Goal: Task Accomplishment & Management: Manage account settings

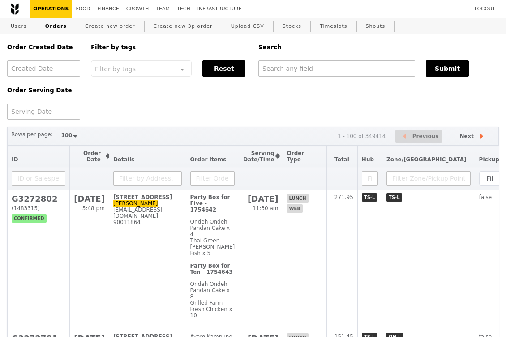
select select "100"
click at [289, 66] on input "text" at bounding box center [337, 69] width 157 height 16
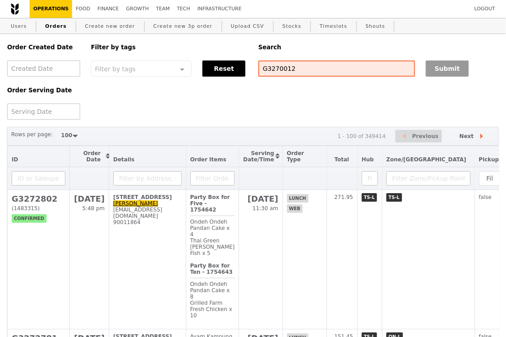
type input "G3270012"
click at [438, 71] on button "Submit" at bounding box center [447, 69] width 43 height 16
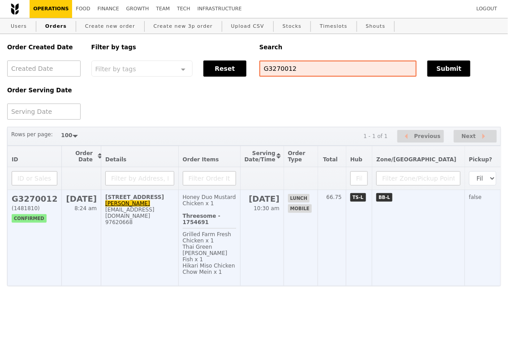
click at [160, 237] on td "121 Jalan Jurong Kechil, #03-21 Constance teoconstance@gmail.com 97620668" at bounding box center [140, 238] width 78 height 96
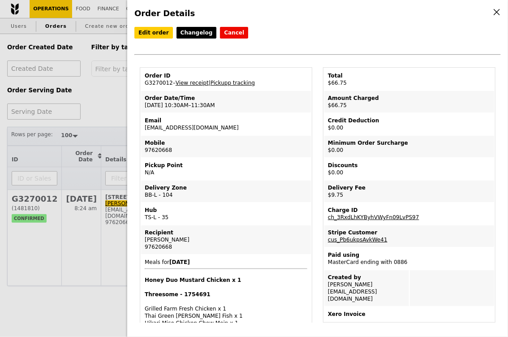
click at [153, 80] on td "Order ID G3270012 – View receipt | Pickupp tracking" at bounding box center [226, 80] width 170 height 22
copy td "G3270012"
click at [165, 81] on td "Order ID G3270012 – View receipt | Pickupp tracking" at bounding box center [226, 80] width 170 height 22
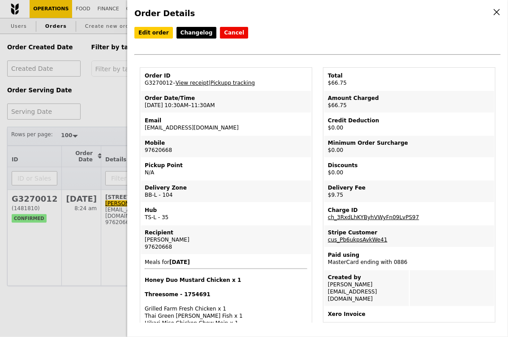
copy td "G3270012"
click at [195, 82] on link "View receipt" at bounding box center [192, 83] width 33 height 6
click at [148, 31] on link "Edit order" at bounding box center [153, 33] width 39 height 12
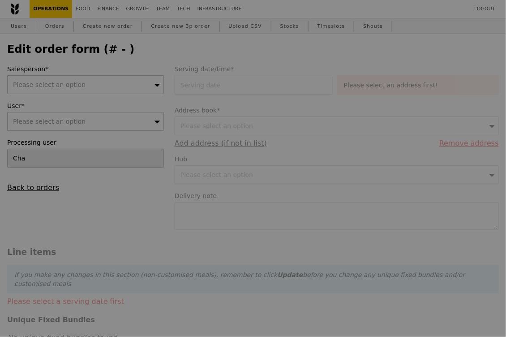
type input "19 Aug 2025"
type textarea "Please ask the security guard to let you in as my intercom is not working."
type input "57.00"
type input "8.03"
type input "8.75"
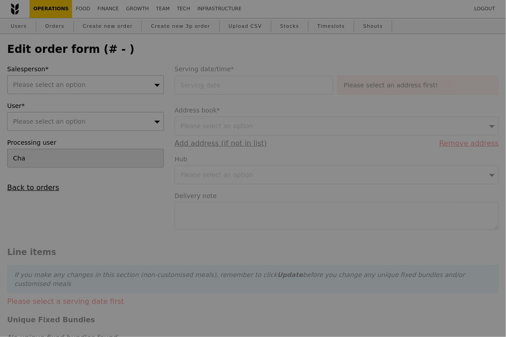
type input "65.75"
type input "Loading..."
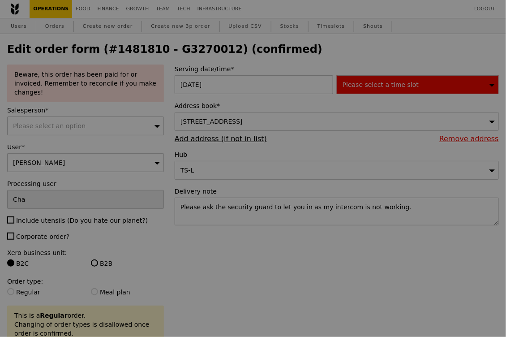
type input "6"
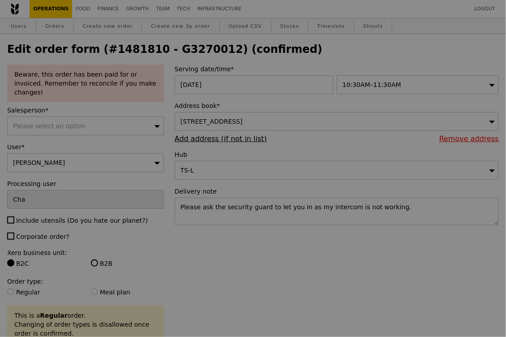
type input "Update"
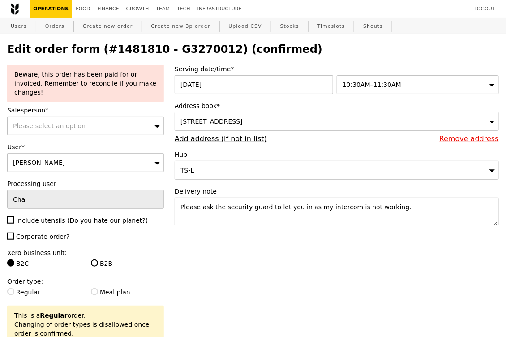
click at [370, 82] on span "10:30AM–11:30AM" at bounding box center [372, 84] width 59 height 7
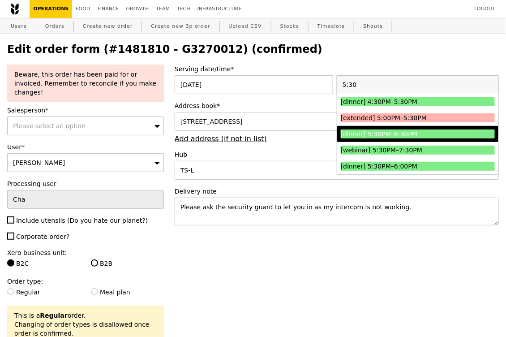
type input "5:30"
click at [375, 134] on div "[dinner] 5:30PM–6:30PM" at bounding box center [399, 134] width 116 height 9
type input "Loading..."
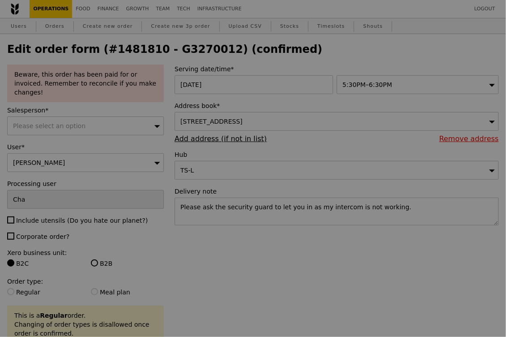
type input "0.00"
type input "12.75"
type input "13.90"
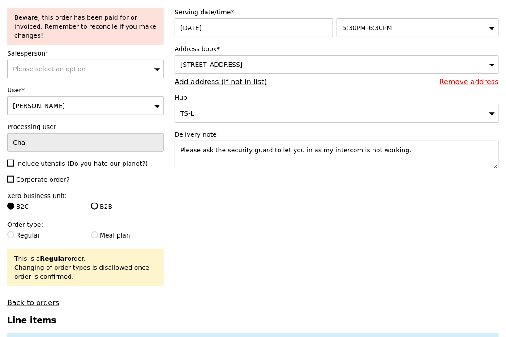
scroll to position [66, 0]
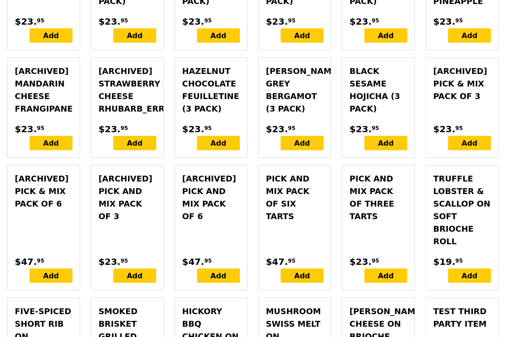
scroll to position [2860, 0]
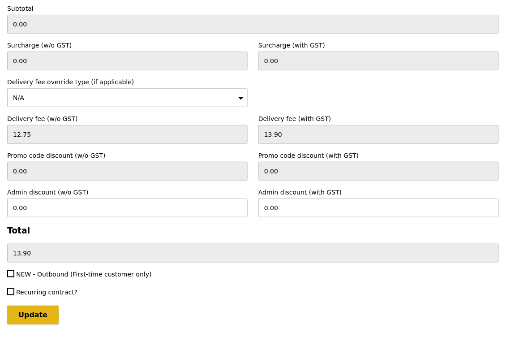
click at [39, 306] on input "Update" at bounding box center [33, 315] width 52 height 19
type input "Loading..."
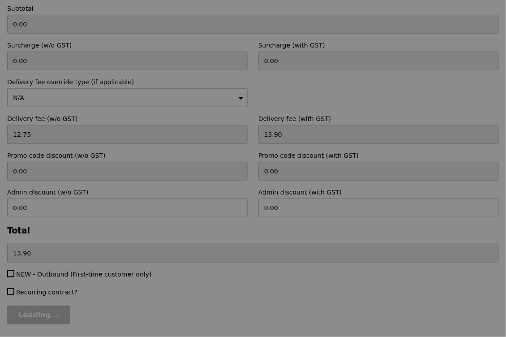
type input "57.00"
type input "8.03"
type input "8.75"
type input "65.75"
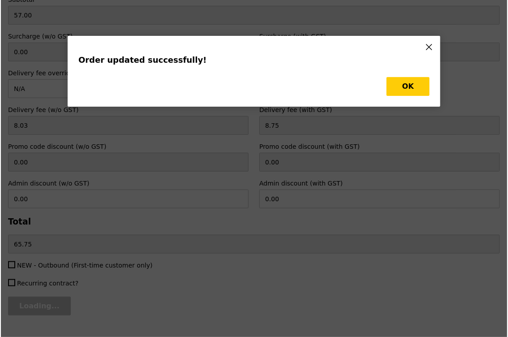
scroll to position [0, 0]
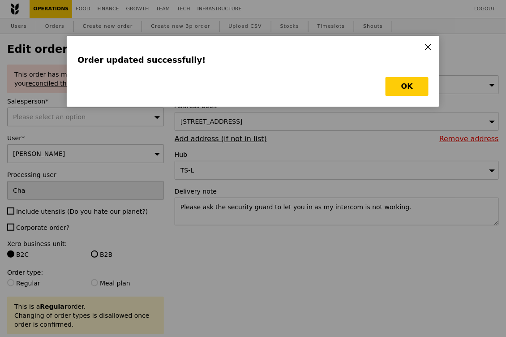
type input "Update"
click at [420, 82] on button "OK" at bounding box center [407, 86] width 43 height 19
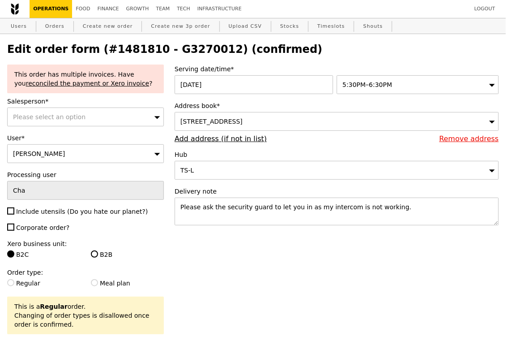
click at [187, 46] on h2 "Edit order form (#1481810 - G3270012) (confirmed)" at bounding box center [253, 49] width 492 height 13
copy h2 "G3270012"
click at [49, 25] on link "Orders" at bounding box center [55, 26] width 26 height 16
select select "100"
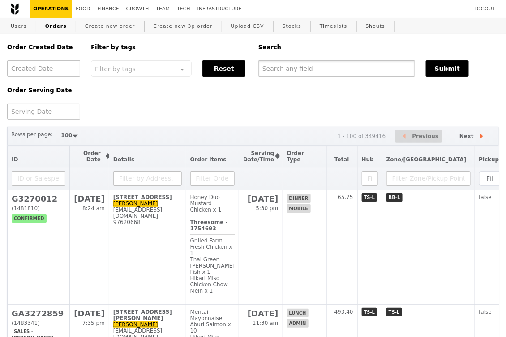
click at [282, 76] on input "text" at bounding box center [337, 69] width 157 height 16
paste input "G3270012"
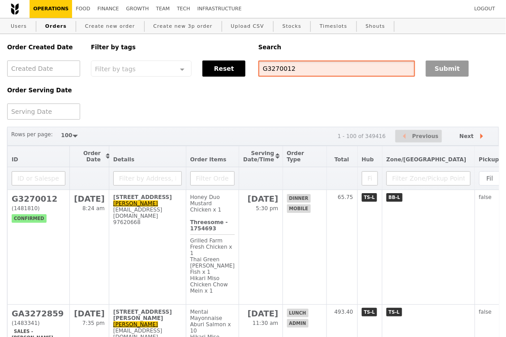
type input "G3270012"
click at [461, 68] on button "Submit" at bounding box center [447, 69] width 43 height 16
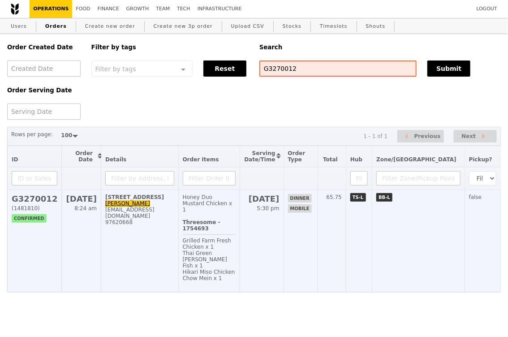
click at [179, 206] on td "121 Jalan Jurong Kechil, #03-21 Constance teoconstance@gmail.com 97620668" at bounding box center [140, 241] width 78 height 102
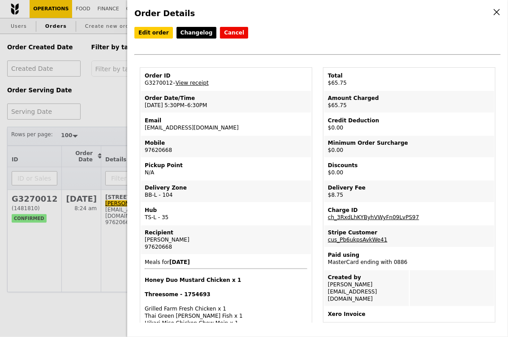
click at [151, 79] on td "Order ID G3270012 – View receipt" at bounding box center [226, 80] width 170 height 22
copy td "G3270012"
click at [497, 10] on icon at bounding box center [497, 12] width 8 height 8
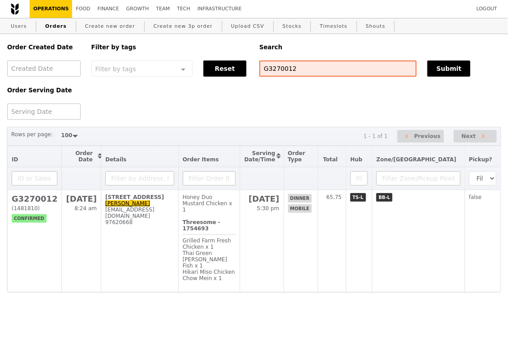
click at [296, 91] on div "Order Created Date Order Serving Date Filter by tags Filter by tags Meal_Plan W…" at bounding box center [254, 77] width 505 height 86
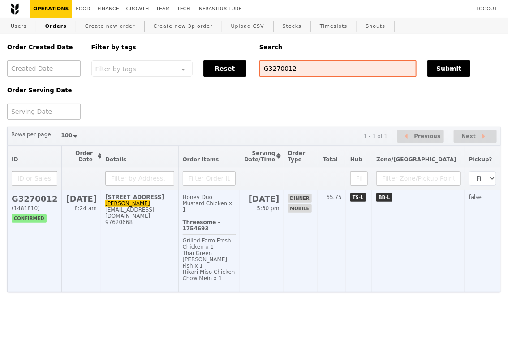
click at [168, 224] on td "121 Jalan Jurong Kechil, #03-21 Constance teoconstance@gmail.com 97620668" at bounding box center [140, 241] width 78 height 102
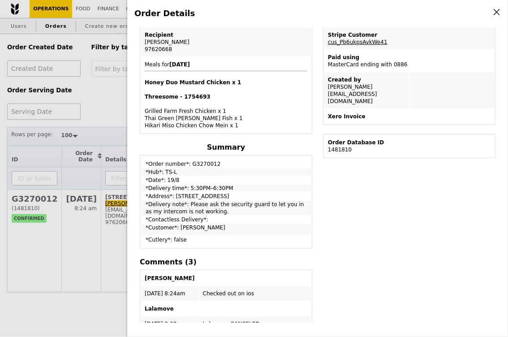
scroll to position [197, 0]
click at [348, 110] on td "Xero Invoice" at bounding box center [409, 117] width 170 height 14
drag, startPoint x: 393, startPoint y: 92, endPoint x: 324, endPoint y: 94, distance: 69.1
click at [324, 94] on td "Created by Constance teoconstance@gmail.com" at bounding box center [366, 91] width 85 height 36
copy td "[EMAIL_ADDRESS][DOMAIN_NAME]"
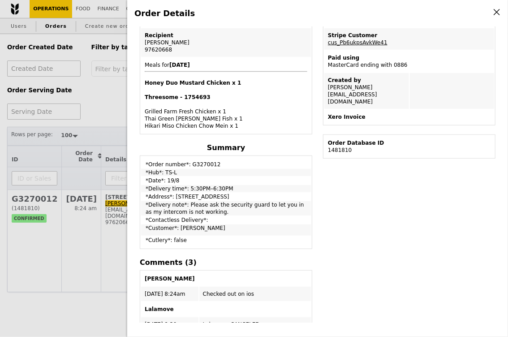
scroll to position [0, 0]
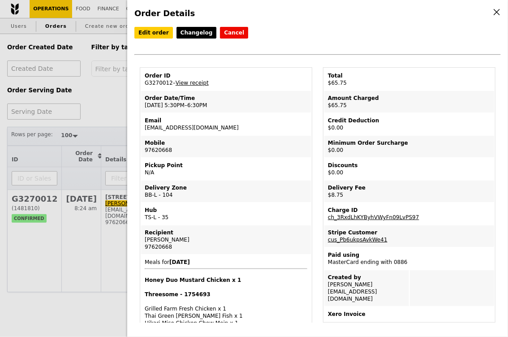
click at [163, 80] on td "Order ID G3270012 – View receipt" at bounding box center [226, 80] width 170 height 22
copy td "G3270012"
click at [157, 81] on td "Order ID G3270012 – View receipt" at bounding box center [226, 80] width 170 height 22
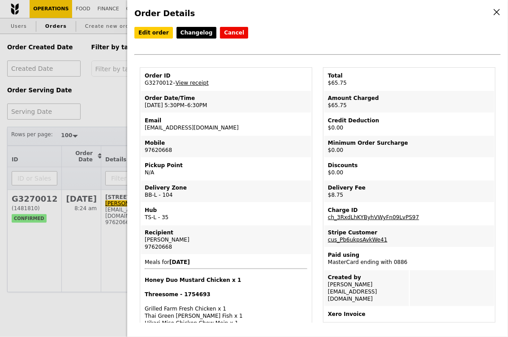
click at [164, 82] on td "Order ID G3270012 – View receipt" at bounding box center [226, 80] width 170 height 22
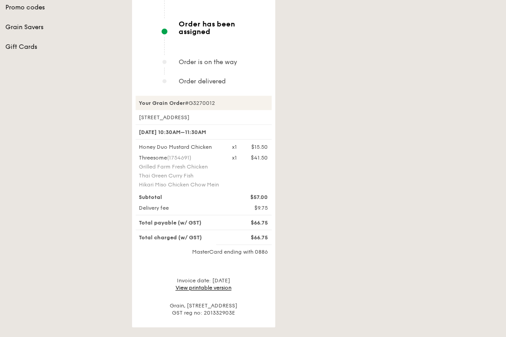
scroll to position [227, 0]
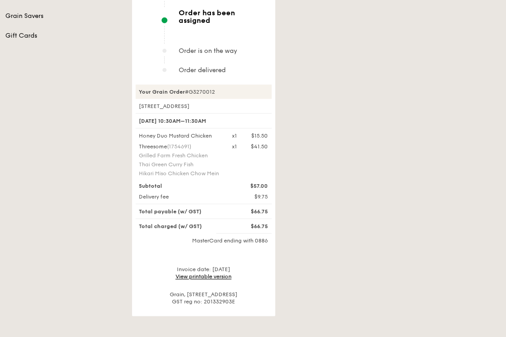
click at [199, 274] on link "View printable version" at bounding box center [204, 277] width 56 height 6
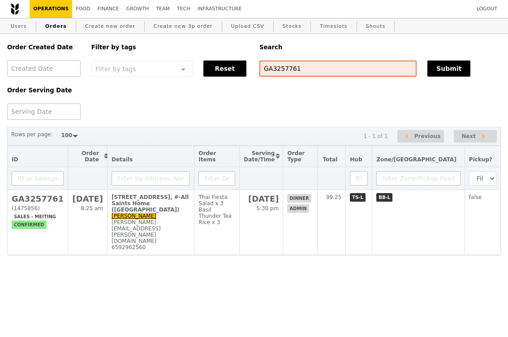
select select "100"
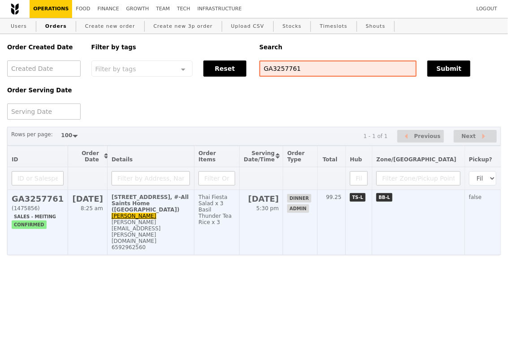
click at [240, 214] on td "Thai Fiesta Salad x 3 Basil Thunder Tea Rice x 3" at bounding box center [217, 222] width 45 height 65
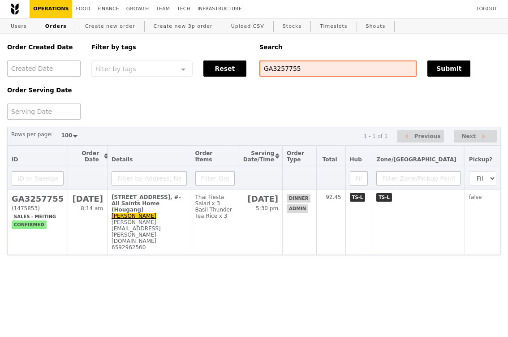
select select "100"
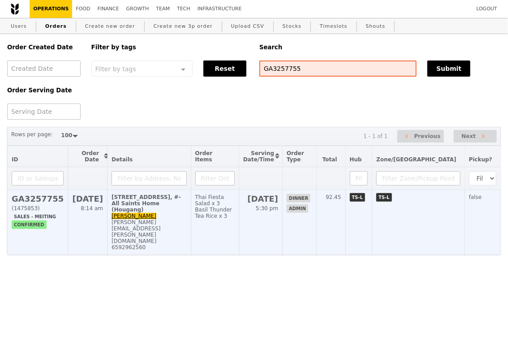
click at [191, 209] on td "[STREET_ADDRESS], #-All Saints Home (Hougang) [PERSON_NAME] [PERSON_NAME][EMAIL…" at bounding box center [150, 222] width 84 height 65
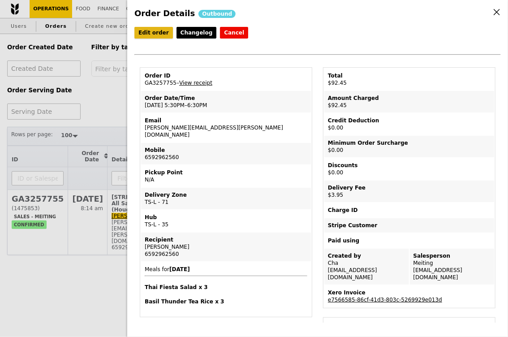
click at [151, 32] on link "Edit order" at bounding box center [153, 33] width 39 height 12
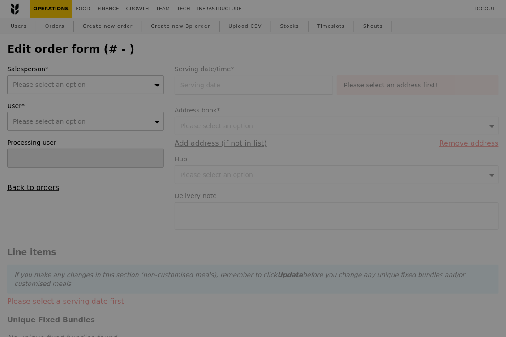
type input "[DATE]"
type input "88.50"
type input "3.62"
type input "3.95"
type input "92.45"
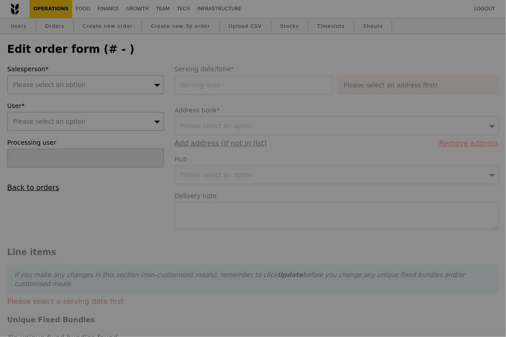
checkbox input "true"
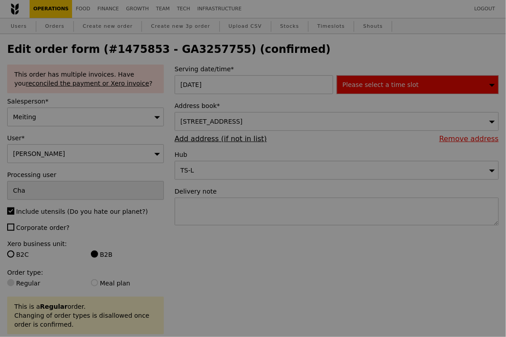
type input "Update"
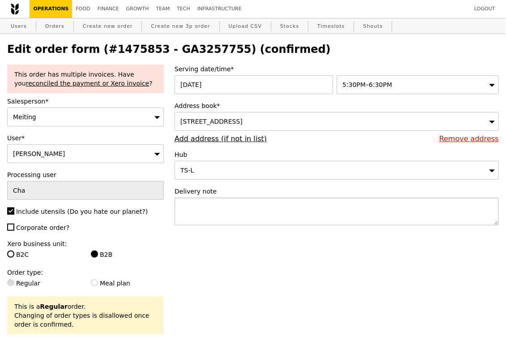
click at [203, 206] on textarea at bounding box center [337, 212] width 324 height 28
paste textarea "You can reach out to [PERSON_NAME] @ 6439 8614 on the liaising of delivery and …"
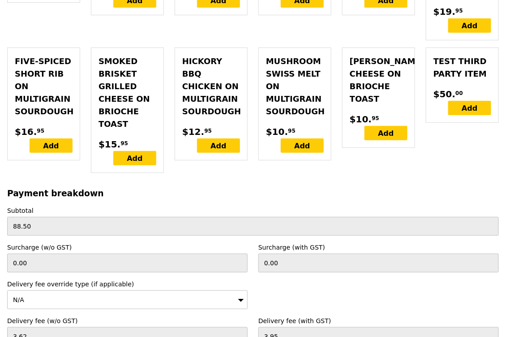
scroll to position [2894, 0]
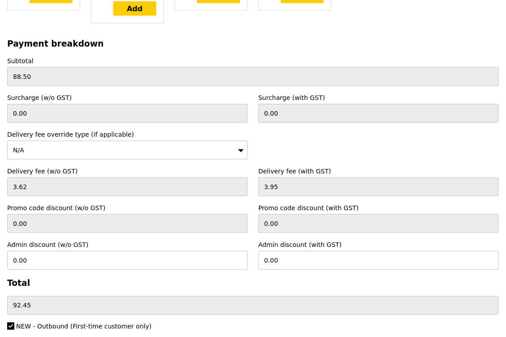
type textarea "You can reach out to [PERSON_NAME] @ 6439 8614 on the liaising of delivery and …"
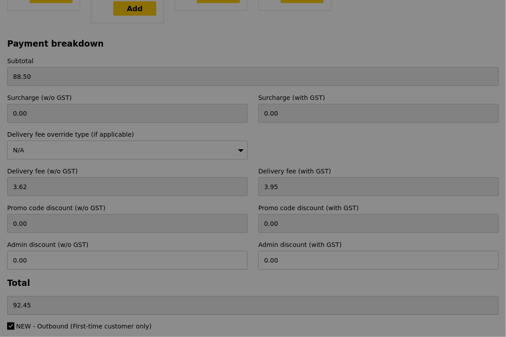
type input "Update"
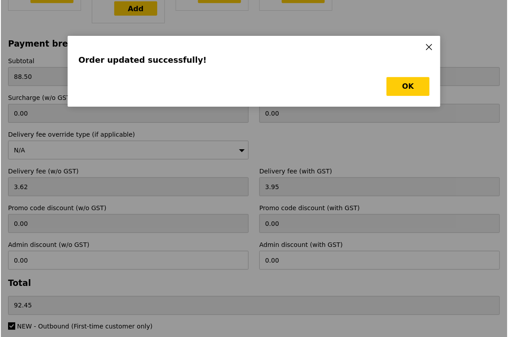
scroll to position [0, 0]
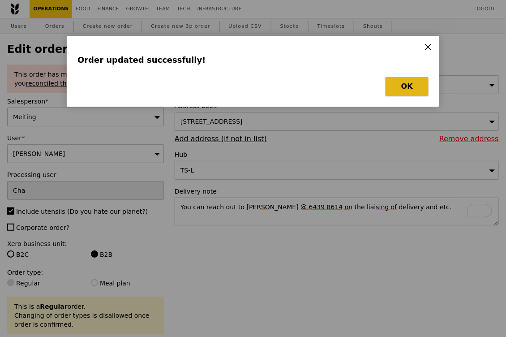
click at [405, 89] on button "OK" at bounding box center [407, 86] width 43 height 19
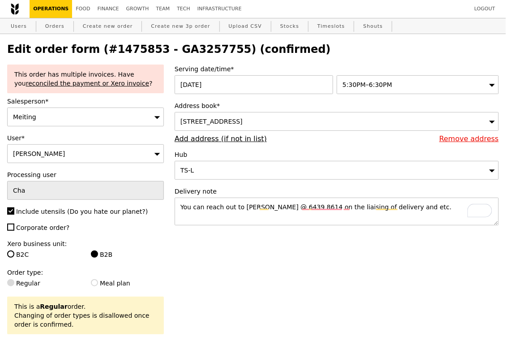
click at [190, 48] on h2 "Edit order form (#1475853 - GA3257755) (confirmed)" at bounding box center [253, 49] width 492 height 13
copy h2 "GA3257755"
click at [49, 23] on link "Orders" at bounding box center [55, 26] width 26 height 16
select select "100"
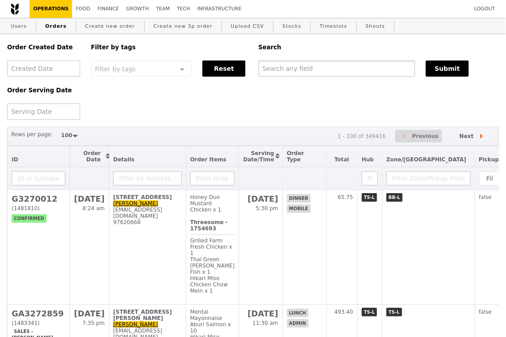
click at [296, 64] on input "text" at bounding box center [337, 69] width 157 height 16
paste input "GA3257755"
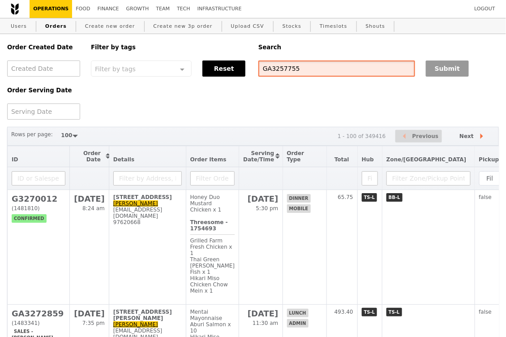
type input "GA3257755"
click at [460, 69] on button "Submit" at bounding box center [447, 69] width 43 height 16
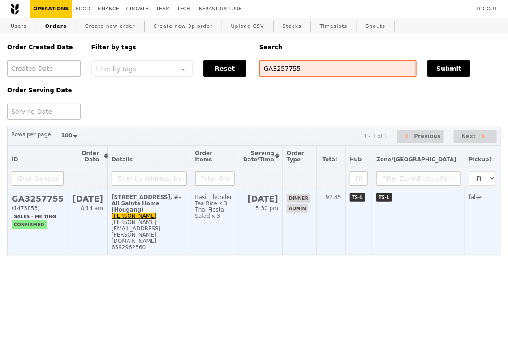
click at [239, 212] on td "Basil Thunder Tea Rice x 3 Thai Fiesta Salad x 3" at bounding box center [215, 222] width 48 height 65
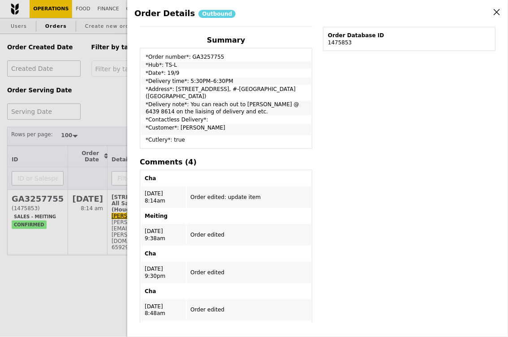
scroll to position [323, 0]
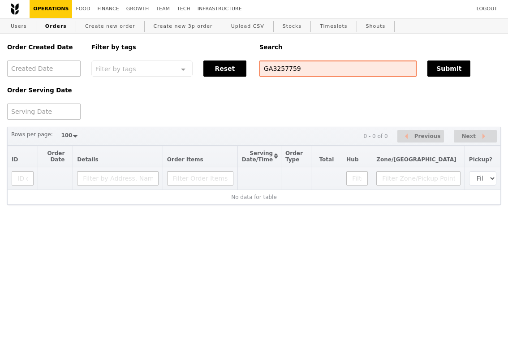
select select "100"
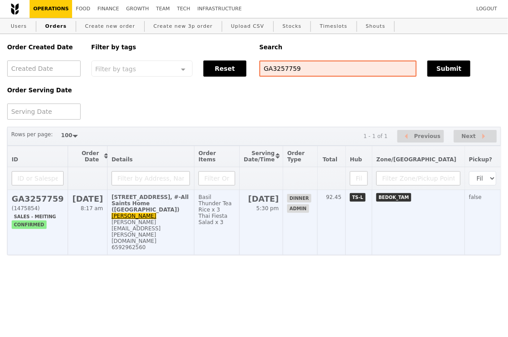
click at [229, 209] on td "Basil Thunder Tea Rice x 3 Thai Fiesta Salad x 3" at bounding box center [217, 222] width 45 height 65
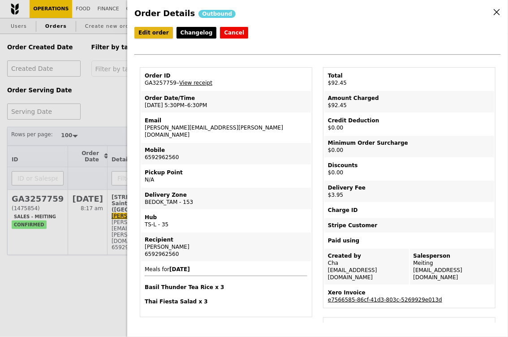
click at [151, 33] on link "Edit order" at bounding box center [153, 33] width 39 height 12
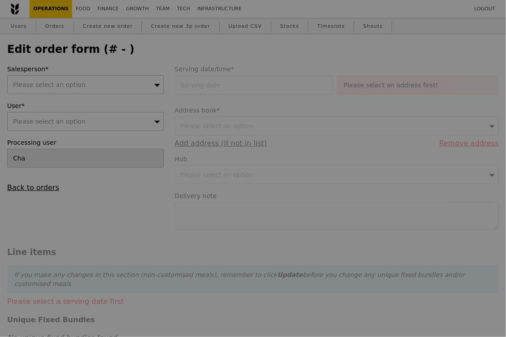
type input "[DATE]"
type input "88.50"
type input "3.62"
type input "3.95"
type input "92.45"
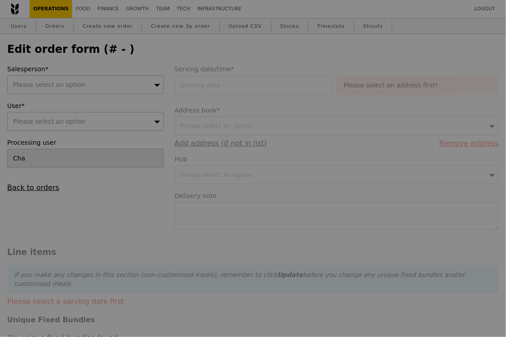
checkbox input "true"
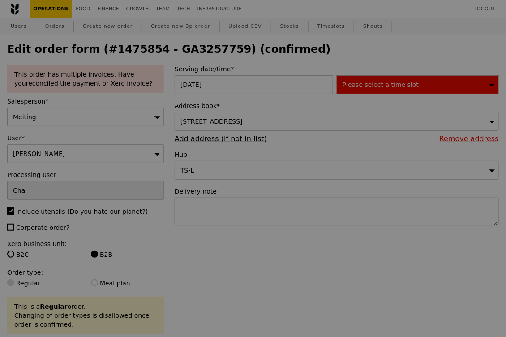
type input "Update"
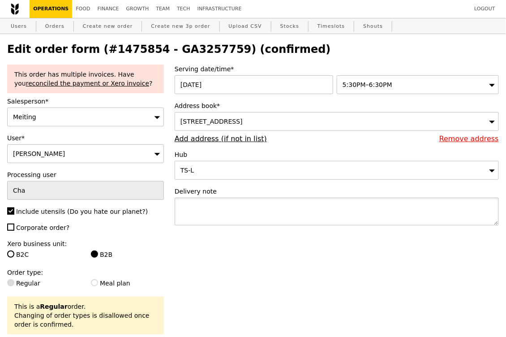
click at [212, 210] on textarea at bounding box center [337, 212] width 324 height 28
paste textarea "You can reach out to [PERSON_NAME] @ 6439 8614 on the liaising of delivery and …"
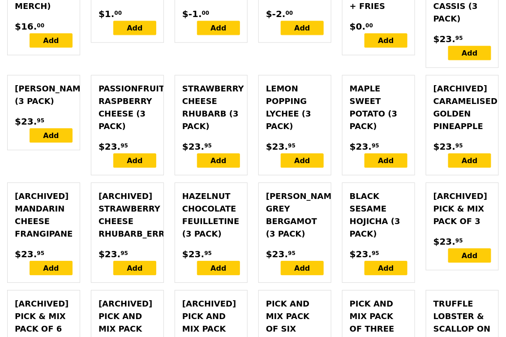
scroll to position [2894, 0]
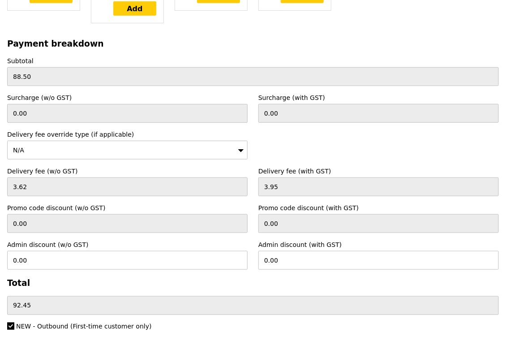
type textarea "You can reach out to Daniel @ 6439 8614 on the liaising of delivery and etc."
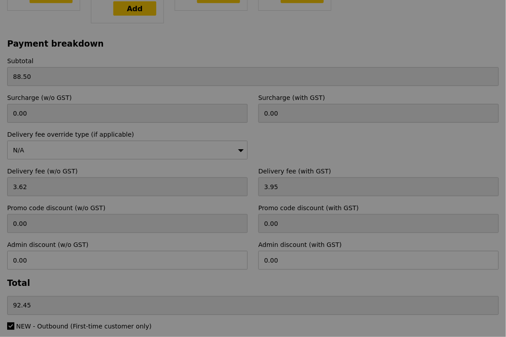
type input "Update"
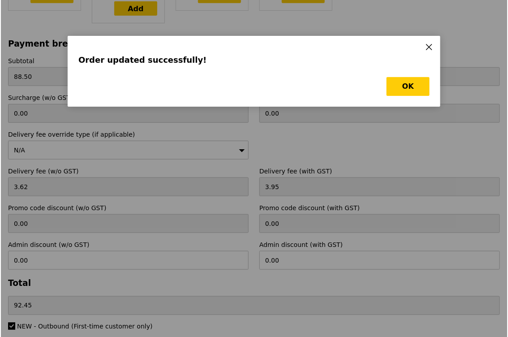
scroll to position [0, 0]
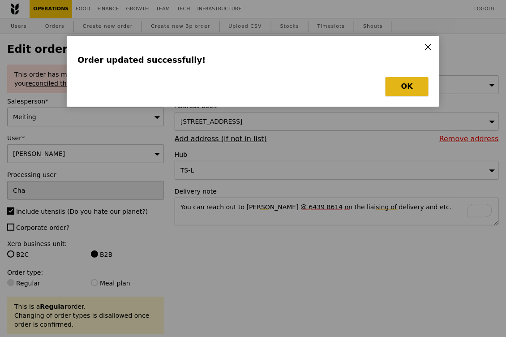
click at [413, 84] on button "OK" at bounding box center [407, 86] width 43 height 19
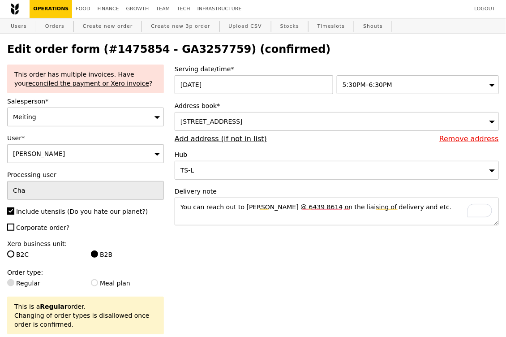
click at [177, 52] on h2 "Edit order form (#1475854 - GA3257759) (confirmed)" at bounding box center [253, 49] width 492 height 13
copy h2 "GA3257759"
click at [61, 22] on link "Orders" at bounding box center [55, 26] width 26 height 16
select select "100"
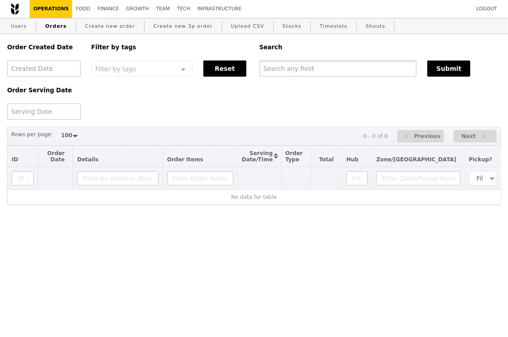
click at [281, 75] on input "text" at bounding box center [337, 69] width 157 height 16
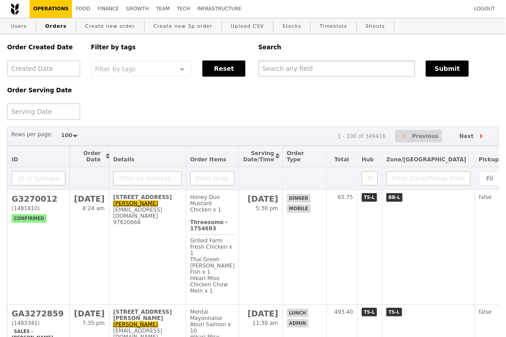
paste input "GA3257759"
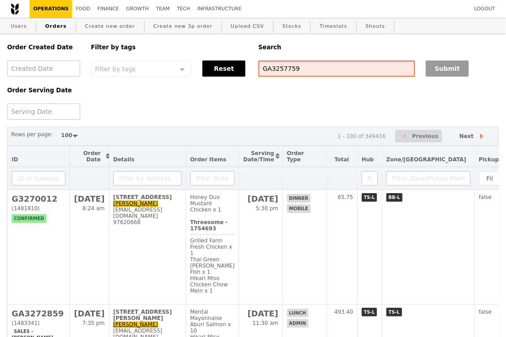
type input "GA3257759"
click at [458, 65] on button "Submit" at bounding box center [447, 69] width 43 height 16
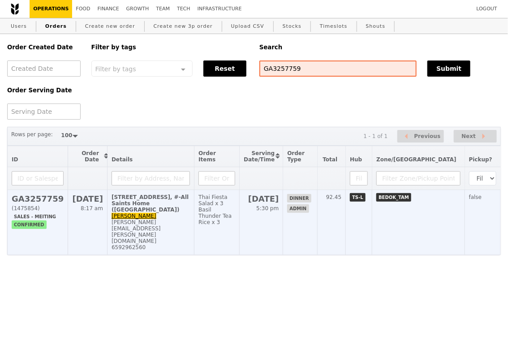
click at [240, 217] on td "Thai Fiesta Salad x 3 Basil Thunder Tea Rice x 3" at bounding box center [217, 222] width 45 height 65
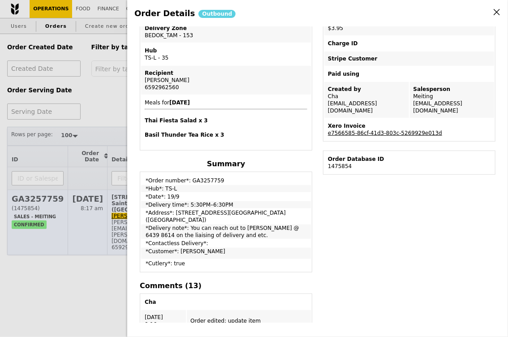
scroll to position [221, 0]
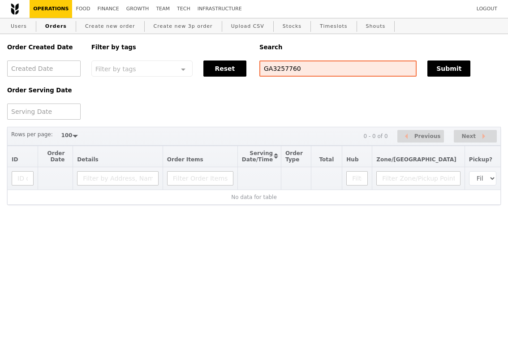
select select "100"
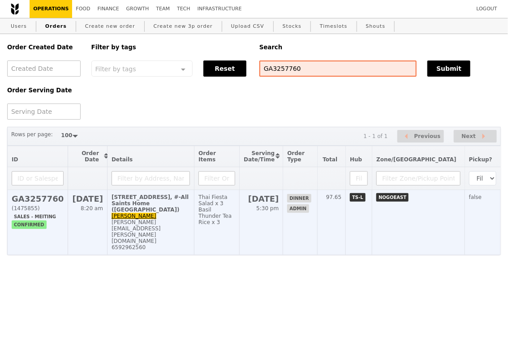
click at [183, 219] on div "[PERSON_NAME][EMAIL_ADDRESS][PERSON_NAME][DOMAIN_NAME]" at bounding box center [151, 231] width 78 height 25
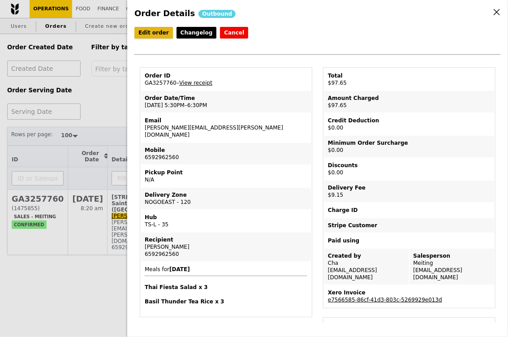
click at [151, 35] on link "Edit order" at bounding box center [153, 33] width 39 height 12
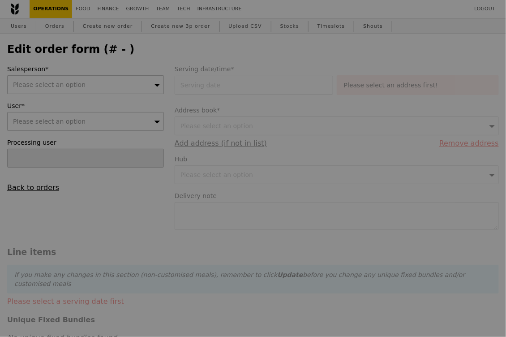
type input "[DATE]"
type input "88.50"
type input "8.39"
type input "9.15"
type input "97.65"
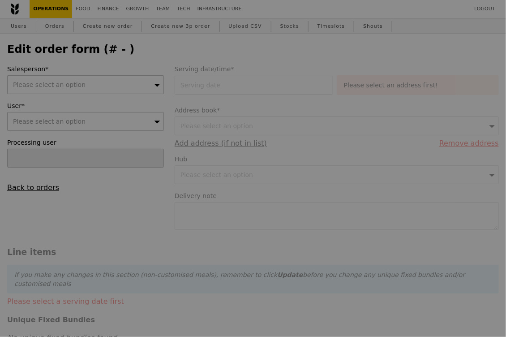
checkbox input "true"
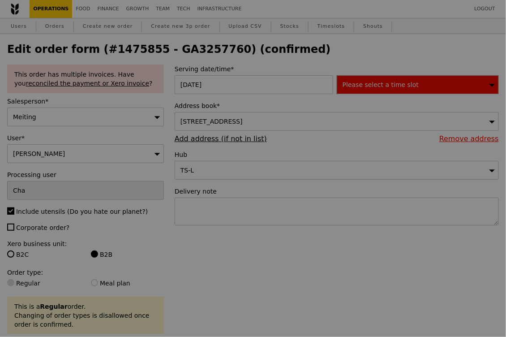
type input "Update"
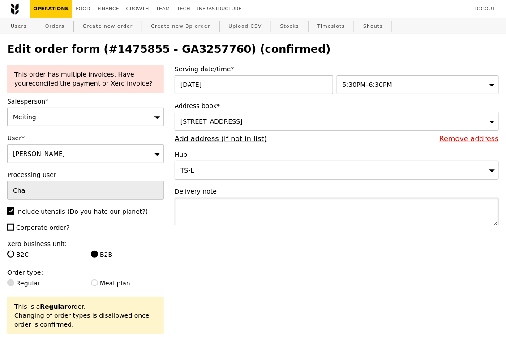
click at [210, 205] on textarea at bounding box center [337, 212] width 324 height 28
paste textarea "You can reach out to [PERSON_NAME] @ 6439 8614 on the liaising of delivery and …"
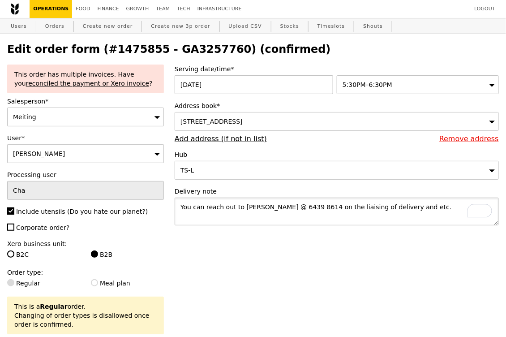
type textarea "You can reach out to [PERSON_NAME] @ 6439 8614 on the liaising of delivery and …"
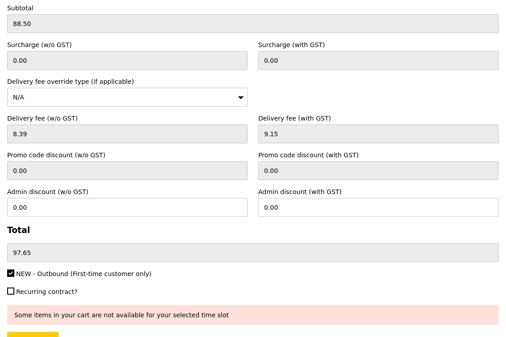
scroll to position [2894, 0]
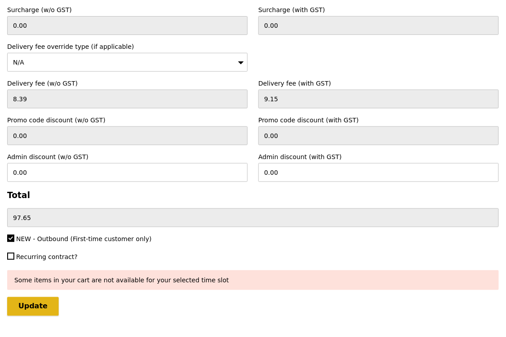
click at [30, 297] on input "Update" at bounding box center [33, 306] width 52 height 19
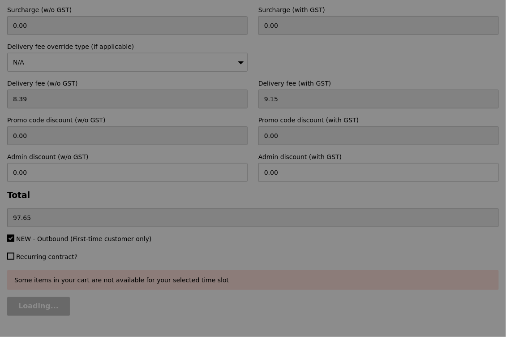
type input "Update"
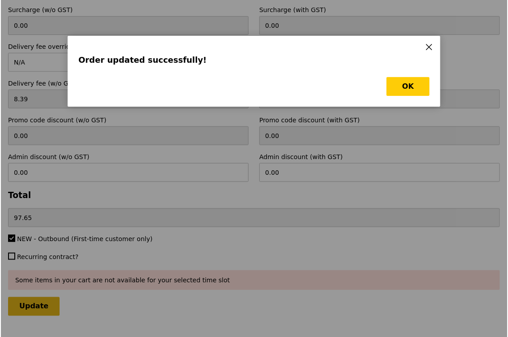
scroll to position [0, 0]
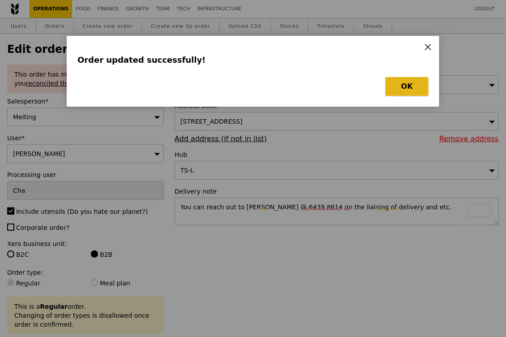
click at [414, 91] on button "OK" at bounding box center [407, 86] width 43 height 19
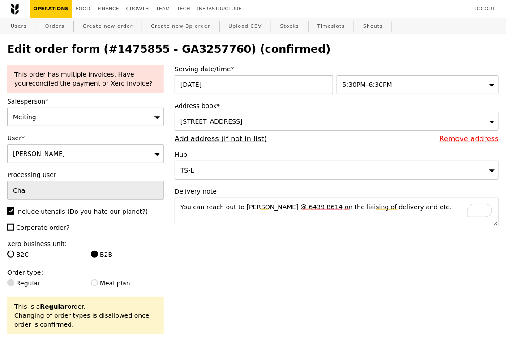
click at [180, 52] on h2 "Edit order form (#1475855 - GA3257760) (confirmed)" at bounding box center [253, 49] width 492 height 13
copy h2 "GA3257760"
click at [52, 30] on link "Orders" at bounding box center [55, 26] width 26 height 16
select select "100"
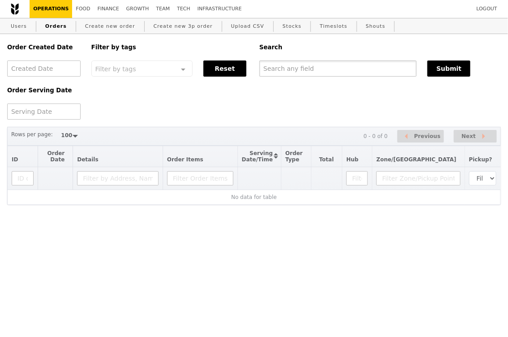
click at [306, 67] on input "text" at bounding box center [337, 69] width 157 height 16
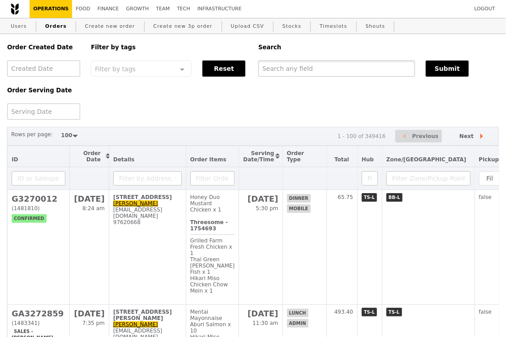
paste input "GA3257760"
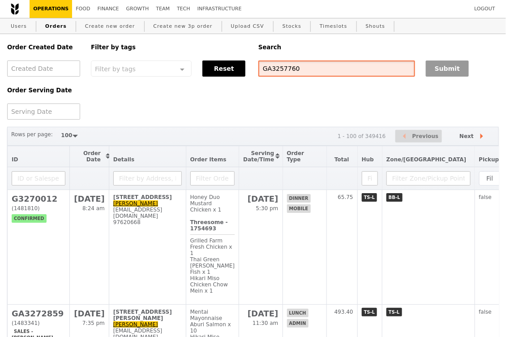
type input "GA3257760"
click at [437, 68] on button "Submit" at bounding box center [447, 69] width 43 height 16
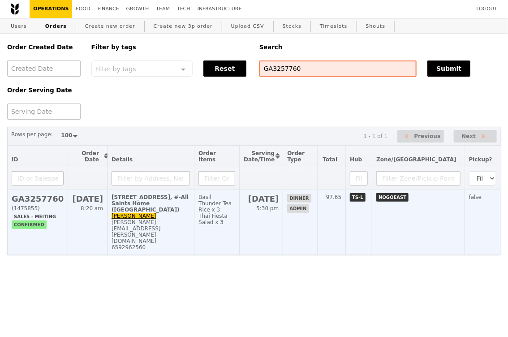
click at [234, 213] on td "Basil Thunder Tea Rice x 3 Thai Fiesta Salad x 3" at bounding box center [217, 222] width 45 height 65
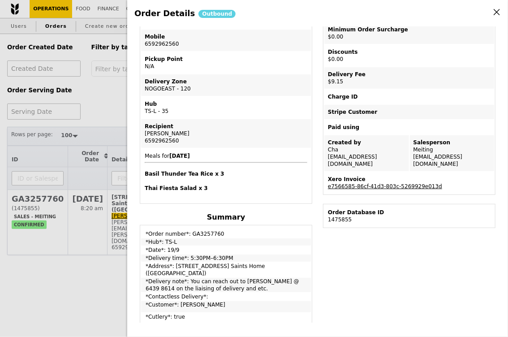
scroll to position [128, 0]
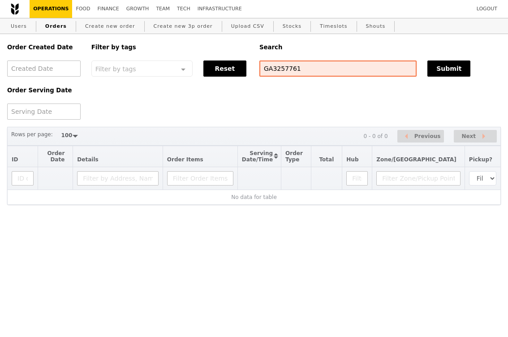
select select "100"
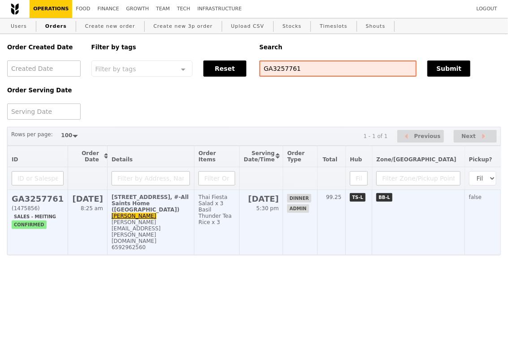
click at [153, 207] on div "[STREET_ADDRESS], #-All Saints Home ([GEOGRAPHIC_DATA])" at bounding box center [151, 203] width 78 height 19
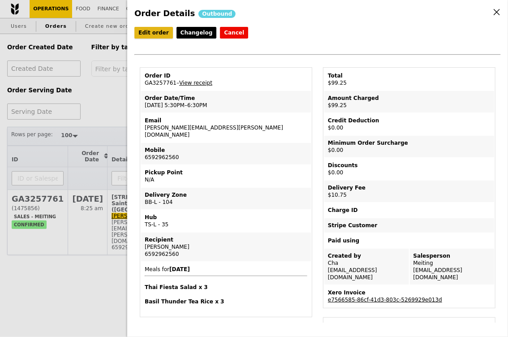
click at [151, 31] on link "Edit order" at bounding box center [153, 33] width 39 height 12
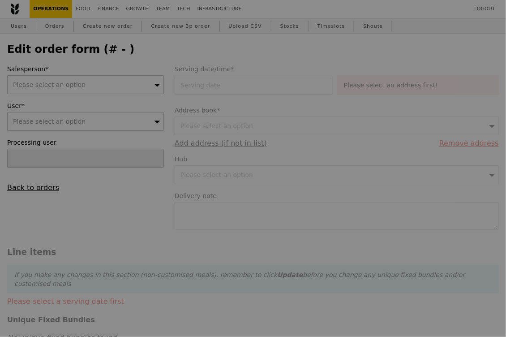
type input "[DATE]"
type input "88.50"
type input "9.86"
type input "10.75"
type input "99.25"
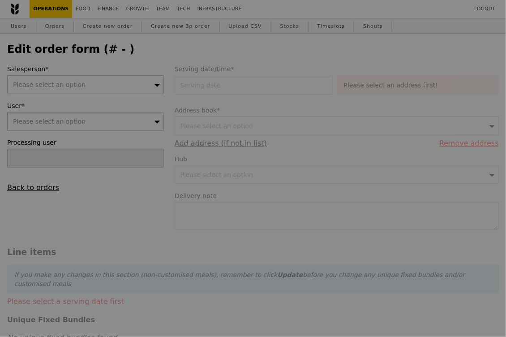
checkbox input "true"
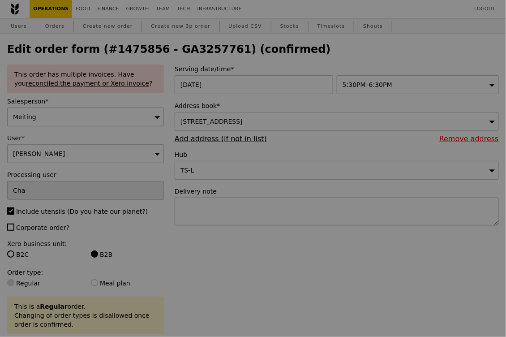
type input "Update"
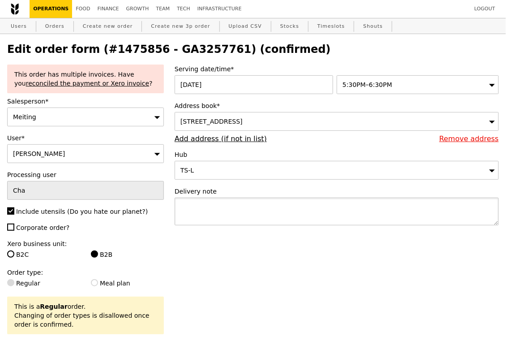
click at [197, 212] on textarea at bounding box center [337, 212] width 324 height 28
paste textarea "You can reach out to [PERSON_NAME] @ 6439 8614 on the liaising of delivery and …"
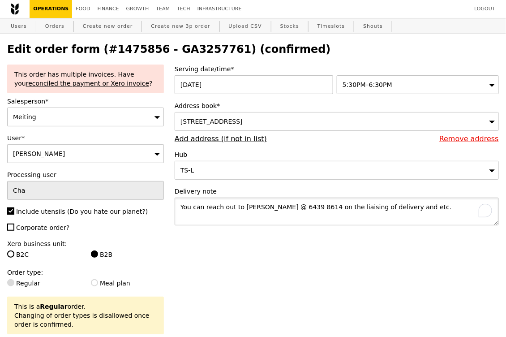
type textarea "You can reach out to [PERSON_NAME] @ 6439 8614 on the liaising of delivery and …"
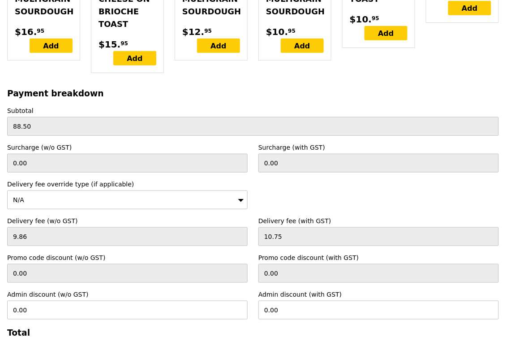
scroll to position [2894, 0]
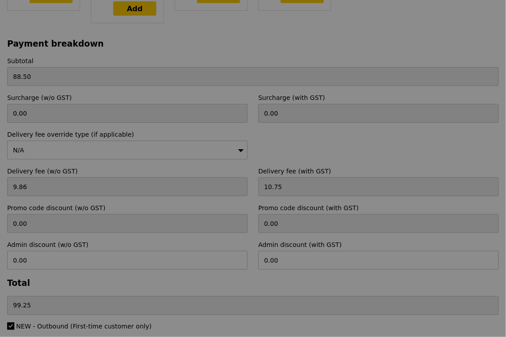
type input "Update"
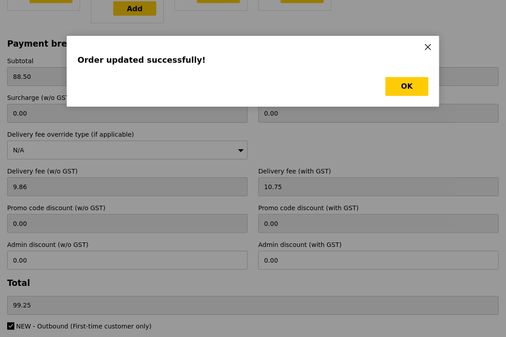
scroll to position [0, 0]
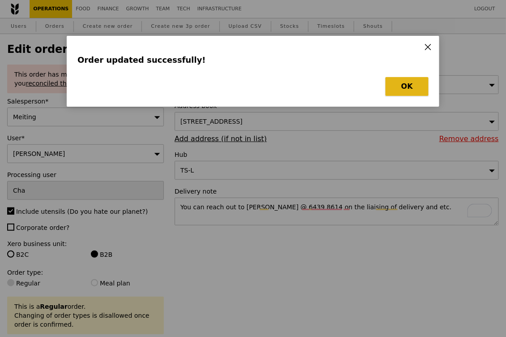
click at [407, 85] on button "OK" at bounding box center [407, 86] width 43 height 19
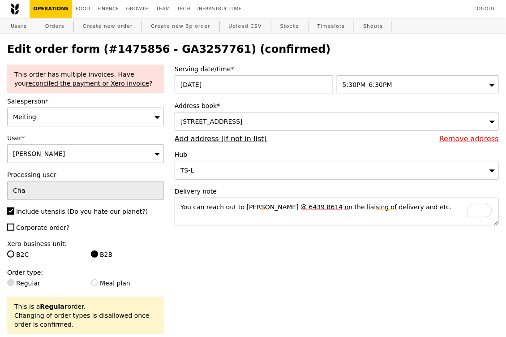
click at [182, 48] on h2 "Edit order form (#1475856 - GA3257761) (confirmed)" at bounding box center [253, 49] width 492 height 13
copy h2 "GA3257761"
click at [45, 23] on link "Orders" at bounding box center [55, 26] width 26 height 16
select select "100"
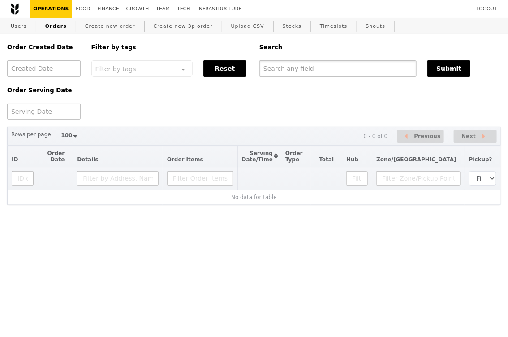
click at [300, 66] on input "text" at bounding box center [337, 69] width 157 height 16
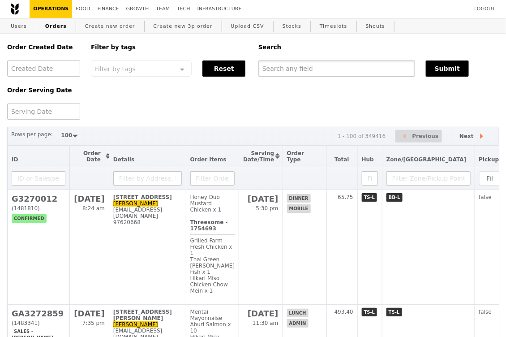
paste input "GA3257761"
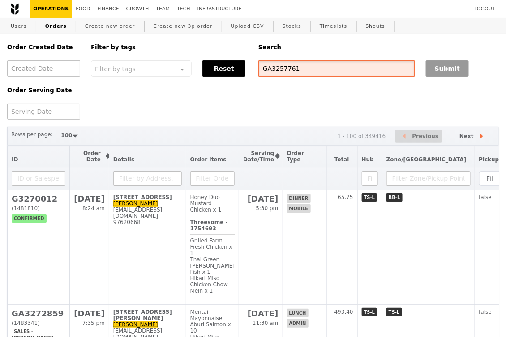
type input "GA3257761"
click at [451, 66] on button "Submit" at bounding box center [447, 69] width 43 height 16
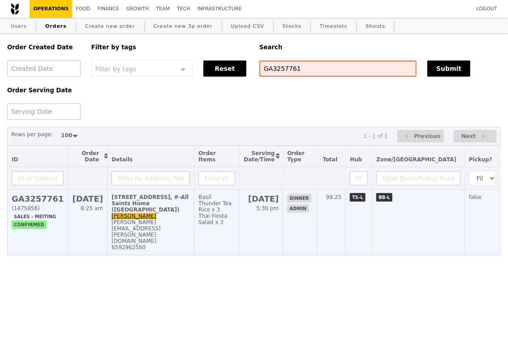
click at [184, 244] on div "6592962560" at bounding box center [151, 247] width 78 height 6
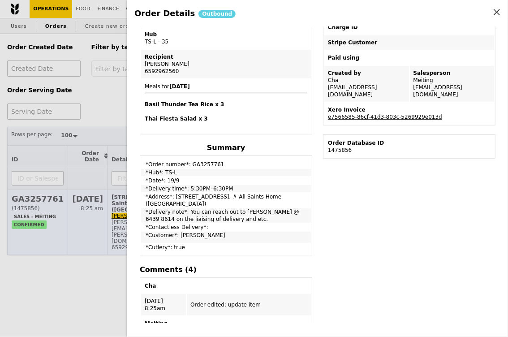
scroll to position [242, 0]
